Goal: Check status: Check status

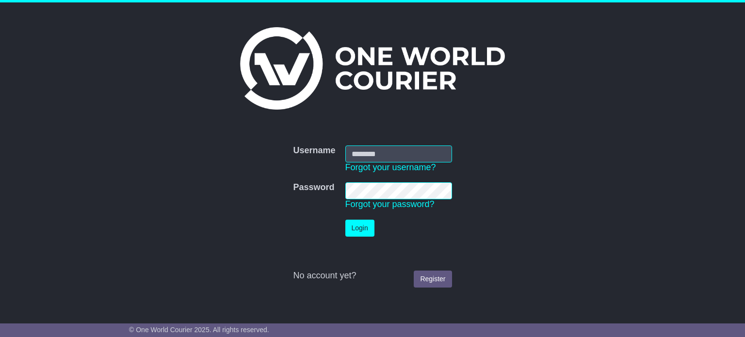
type input "**********"
click at [370, 235] on button "Login" at bounding box center [359, 228] width 29 height 17
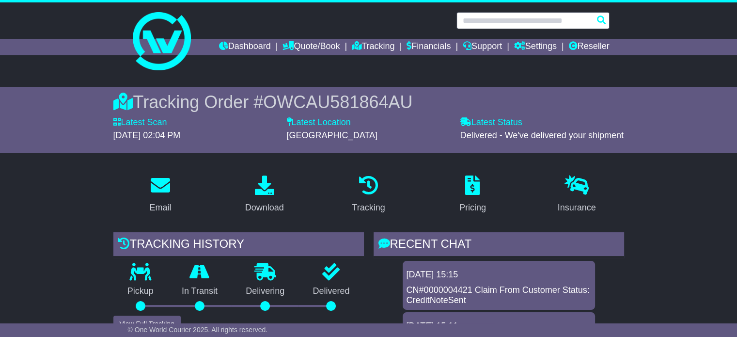
click at [528, 19] on input "text" at bounding box center [533, 20] width 153 height 17
click at [520, 28] on input "text" at bounding box center [533, 20] width 153 height 17
click at [513, 19] on input "text" at bounding box center [533, 20] width 153 height 17
paste input "**********"
type input "**********"
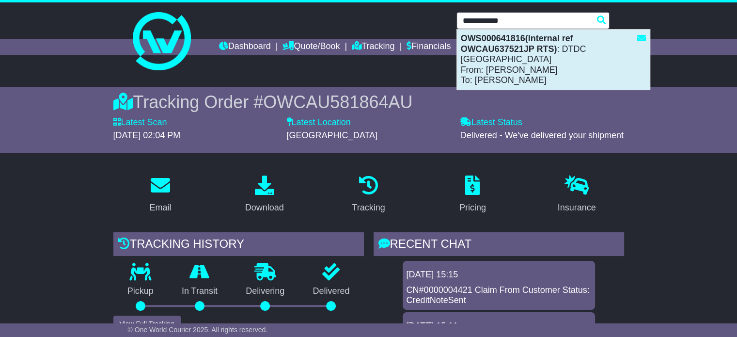
click at [534, 59] on div "OWS000641816(Internal ref OWCAU637521JP RTS) : DTDC Australia From: Bobbie Lee …" at bounding box center [553, 60] width 193 height 60
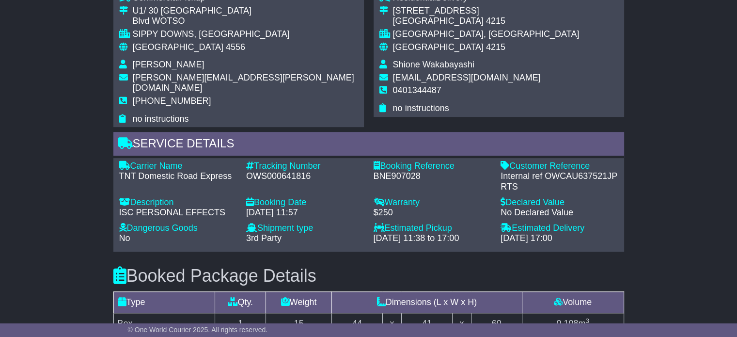
scroll to position [616, 0]
click at [278, 172] on div "OWS000641816" at bounding box center [305, 177] width 118 height 11
copy div "OWS000641816"
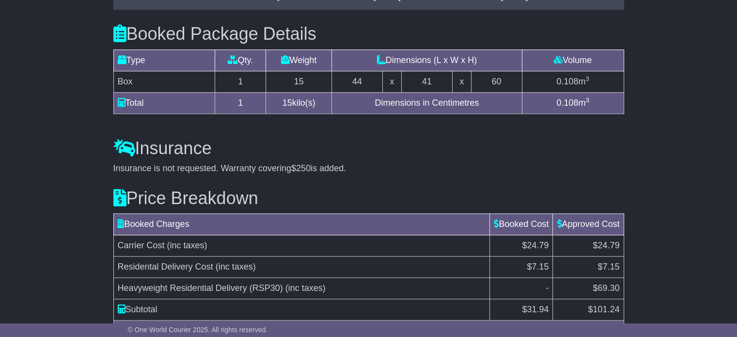
scroll to position [907, 0]
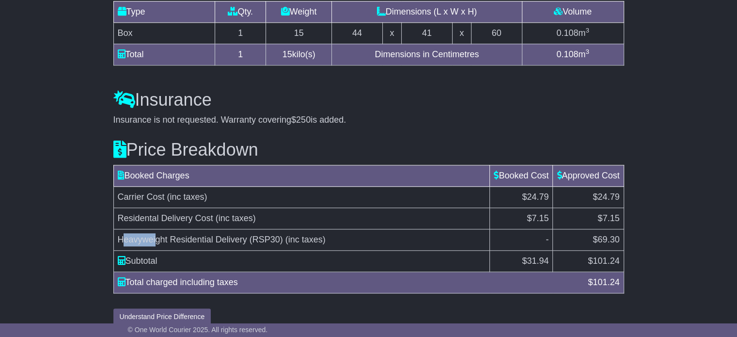
drag, startPoint x: 120, startPoint y: 226, endPoint x: 157, endPoint y: 223, distance: 37.1
click at [157, 235] on span "Heavyweight Residential Delivery (RSP30)" at bounding box center [200, 240] width 165 height 10
click at [146, 235] on span "Heavyweight Residential Delivery (RSP30)" at bounding box center [200, 240] width 165 height 10
drag, startPoint x: 120, startPoint y: 225, endPoint x: 281, endPoint y: 224, distance: 161.0
click at [281, 235] on span "Heavyweight Residential Delivery (RSP30)" at bounding box center [200, 240] width 165 height 10
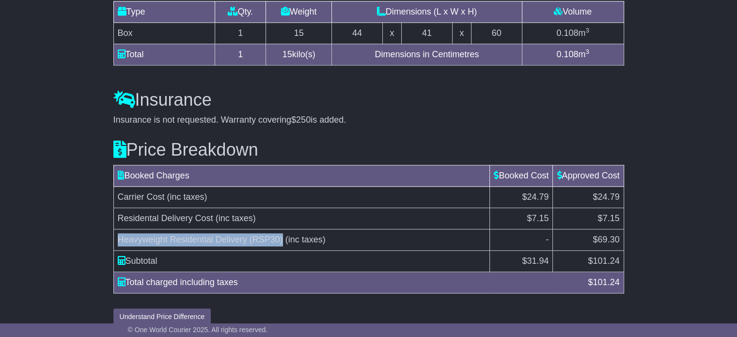
copy span "Heavyweight Residential Delivery (RSP30)"
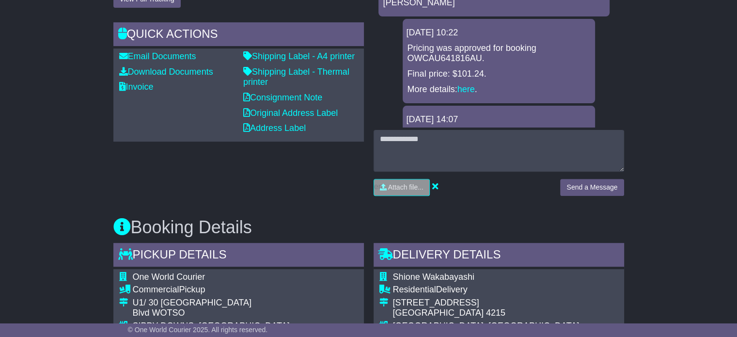
scroll to position [277, 0]
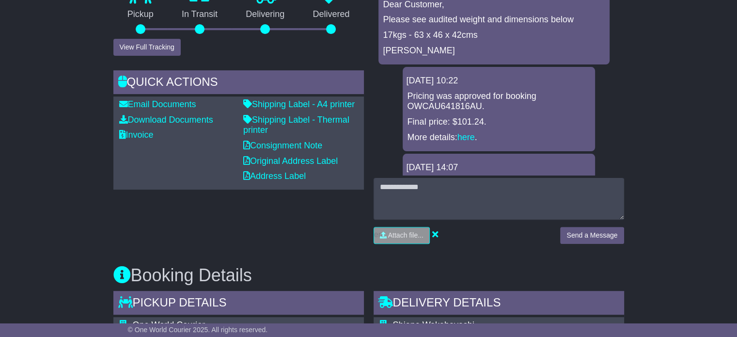
click at [219, 226] on div "Tracking history Pickup In Transit Problem Unknown Delivering Delivered View Fu…" at bounding box center [239, 103] width 260 height 296
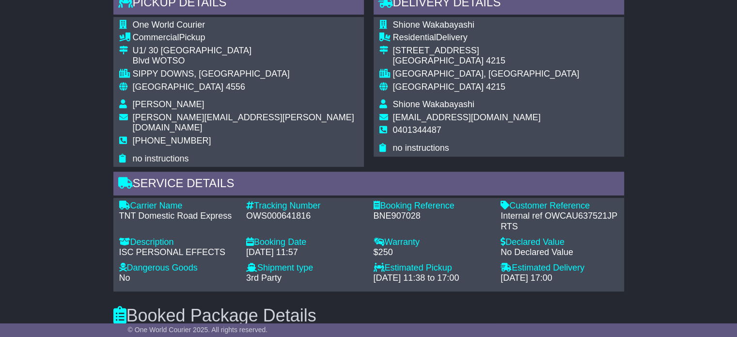
scroll to position [568, 0]
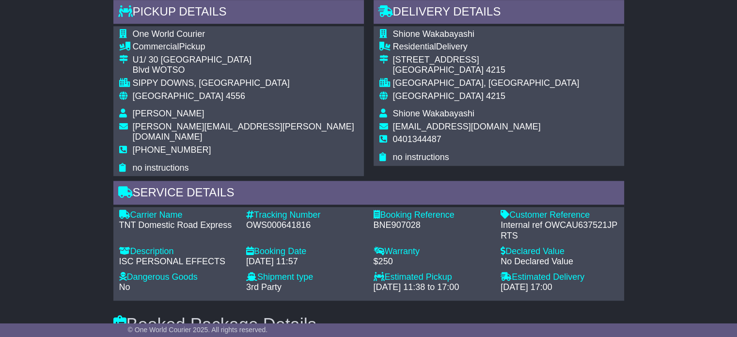
click at [259, 220] on div "OWS000641816" at bounding box center [305, 225] width 118 height 11
copy div "OWS000641816"
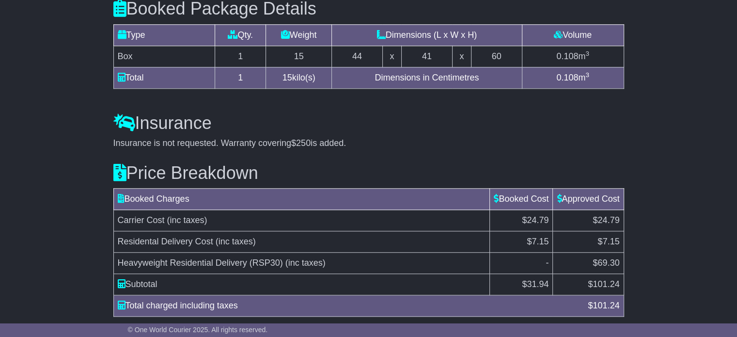
scroll to position [907, 0]
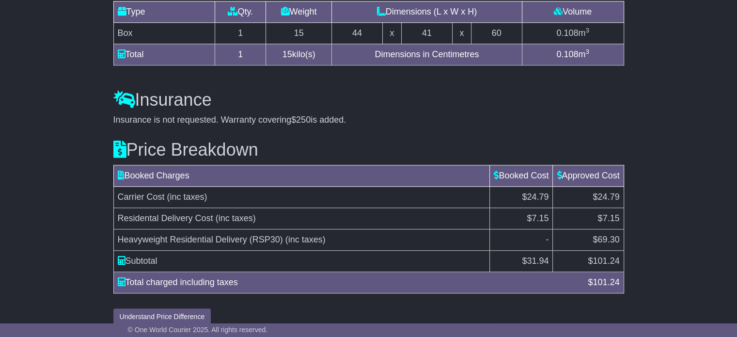
click at [608, 235] on span "$69.30" at bounding box center [606, 240] width 27 height 10
copy span "69.30"
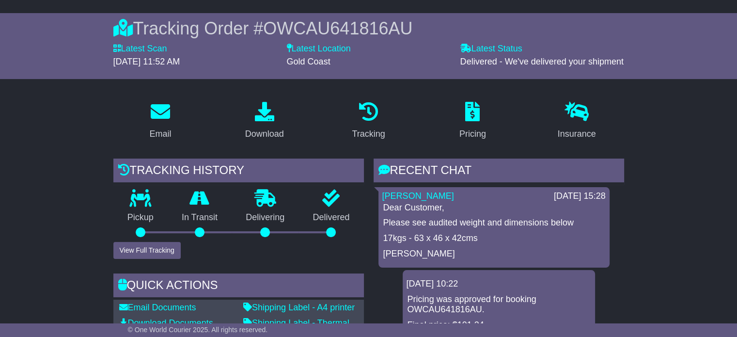
scroll to position [0, 0]
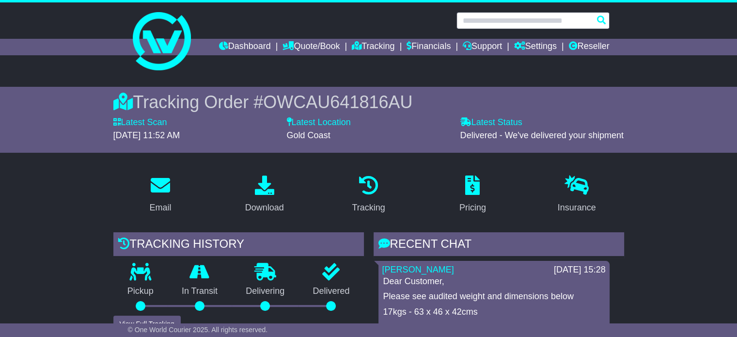
click at [482, 23] on input "text" at bounding box center [533, 20] width 153 height 17
paste input "**********"
type input "**********"
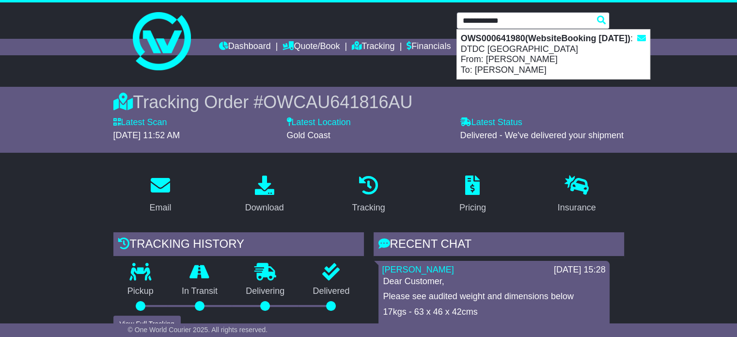
click at [486, 43] on strong "OWS000641980(WebsiteBooking 3-9-2025)" at bounding box center [546, 38] width 170 height 10
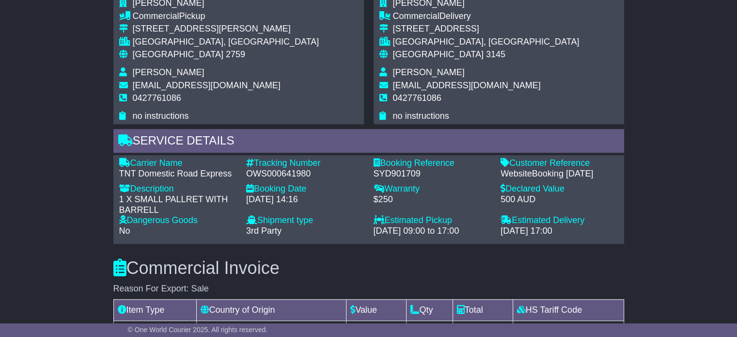
scroll to position [496, 0]
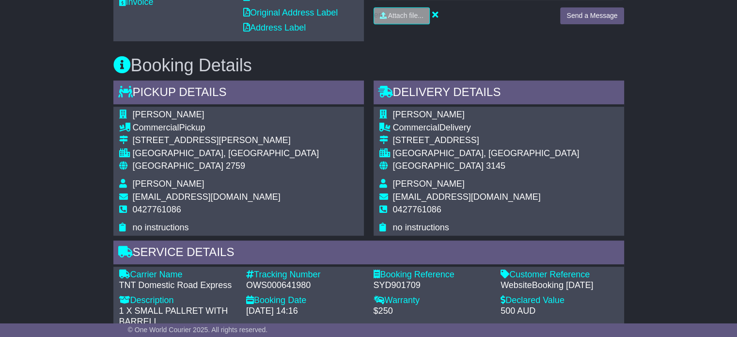
click at [165, 171] on span "[GEOGRAPHIC_DATA]" at bounding box center [178, 166] width 91 height 10
click at [226, 171] on span "2759" at bounding box center [235, 166] width 19 height 10
copy span "2759"
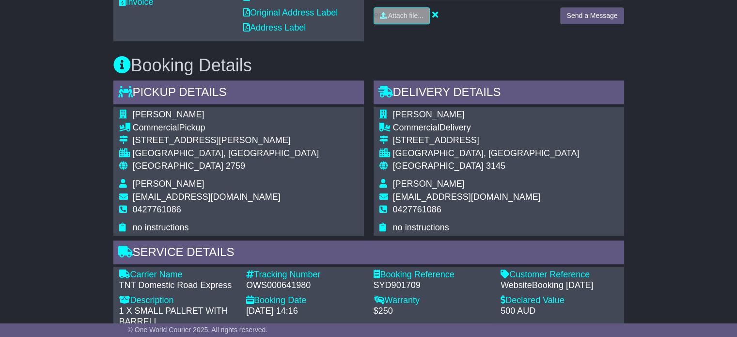
click at [486, 171] on span "3145" at bounding box center [495, 166] width 19 height 10
copy span "3145"
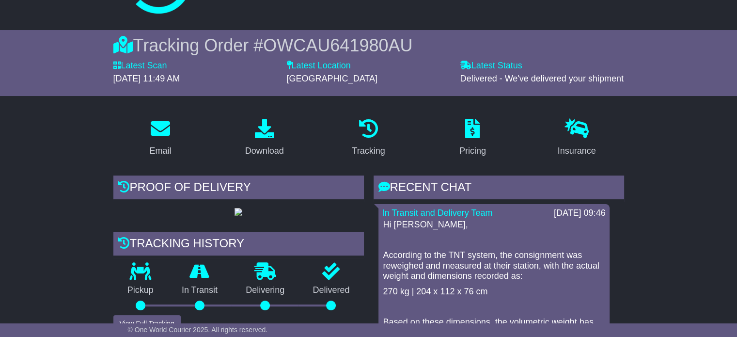
scroll to position [0, 0]
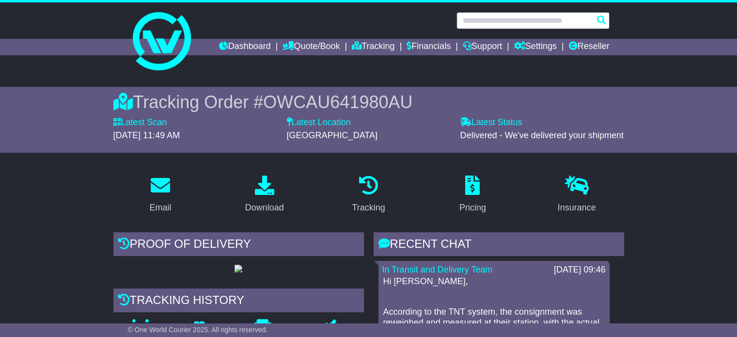
click at [497, 18] on input "text" at bounding box center [533, 20] width 153 height 17
paste input "*******"
type input "*******"
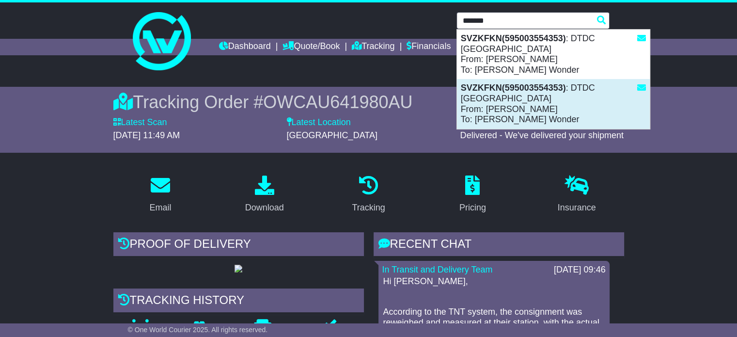
click at [524, 95] on div "SVZKFKN(595003554353) : DTDC Australia From: Chana Harkham To: Avigail Wonder" at bounding box center [553, 103] width 193 height 49
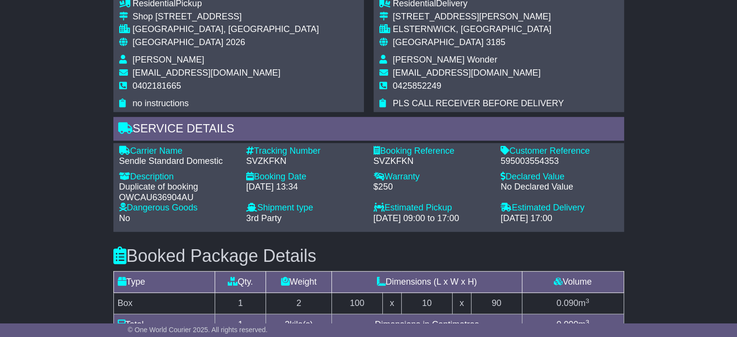
scroll to position [582, 0]
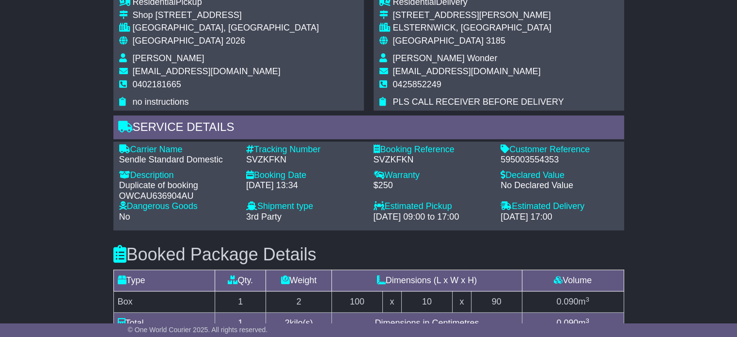
click at [516, 155] on div "595003554353" at bounding box center [560, 160] width 118 height 11
copy div "595003554353"
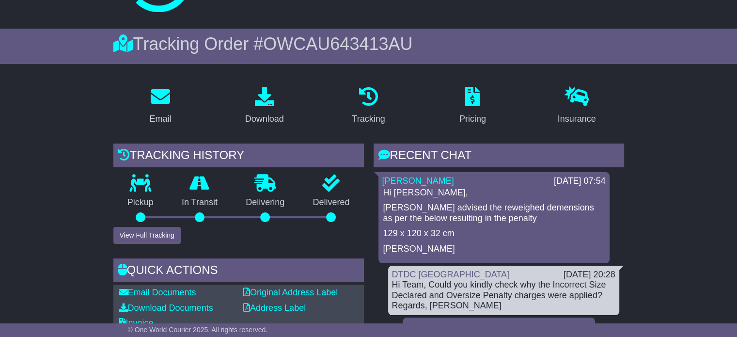
scroll to position [0, 0]
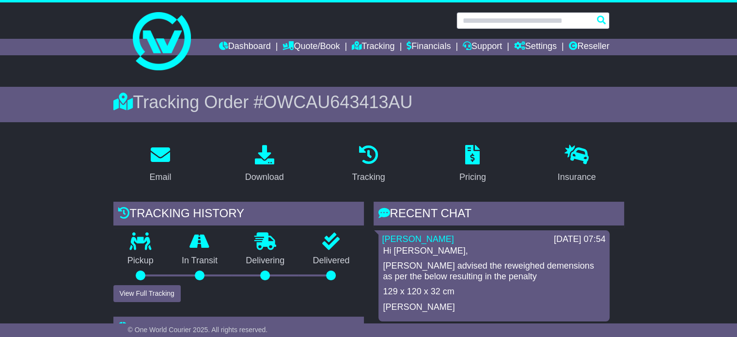
click at [479, 21] on input "text" at bounding box center [533, 20] width 153 height 17
paste input "*******"
type input "*******"
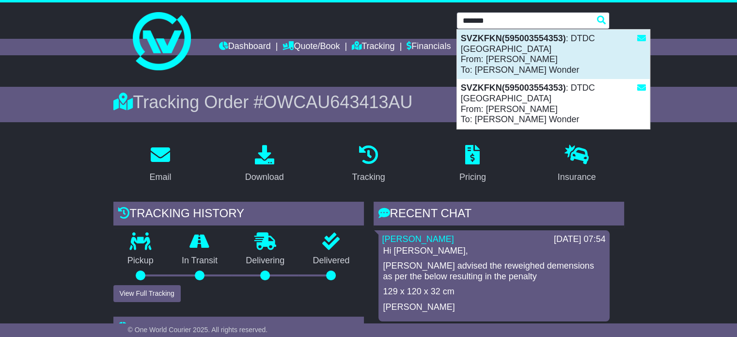
click at [560, 44] on div "SVZKFKN(595003554353) : DTDC Australia From: Chana Harkham To: Avigail Wonder" at bounding box center [553, 54] width 193 height 49
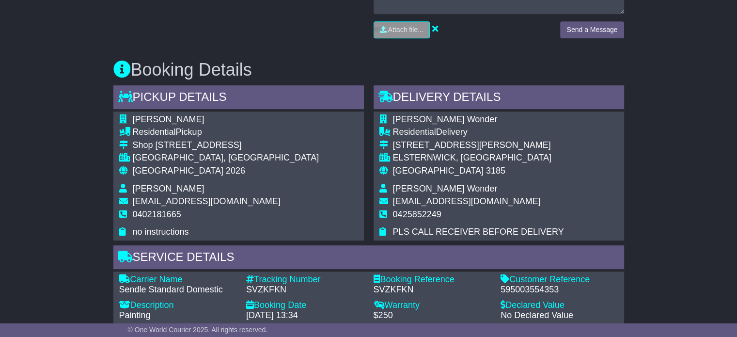
scroll to position [553, 0]
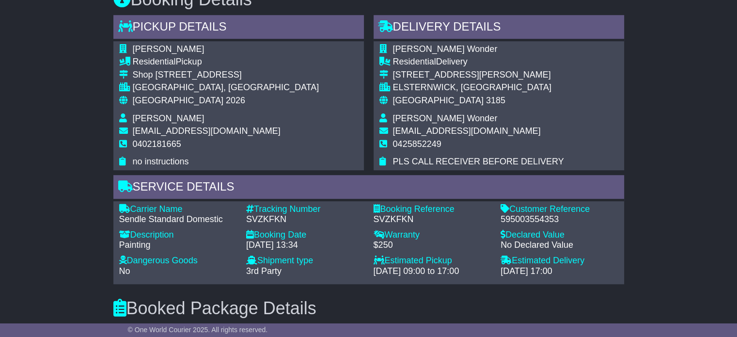
click at [531, 221] on div "595003554353" at bounding box center [560, 219] width 118 height 11
copy div "595003554353"
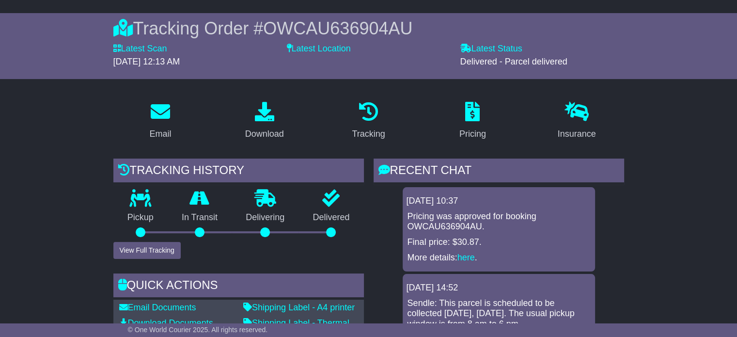
scroll to position [0, 0]
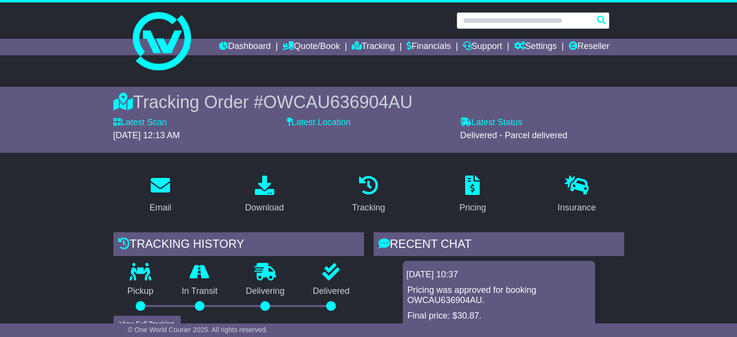
click at [471, 22] on input "text" at bounding box center [533, 20] width 153 height 17
paste input "**********"
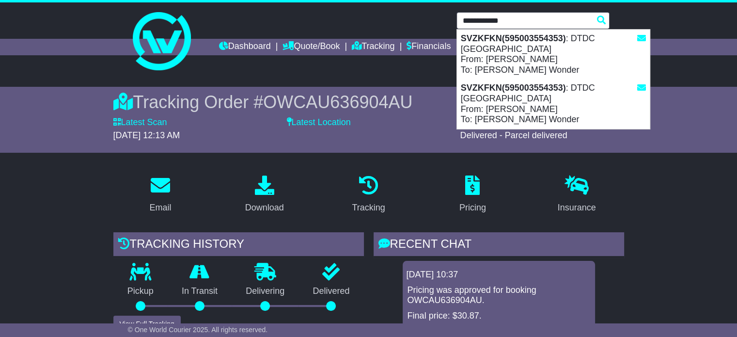
type input "**********"
